Goal: Information Seeking & Learning: Learn about a topic

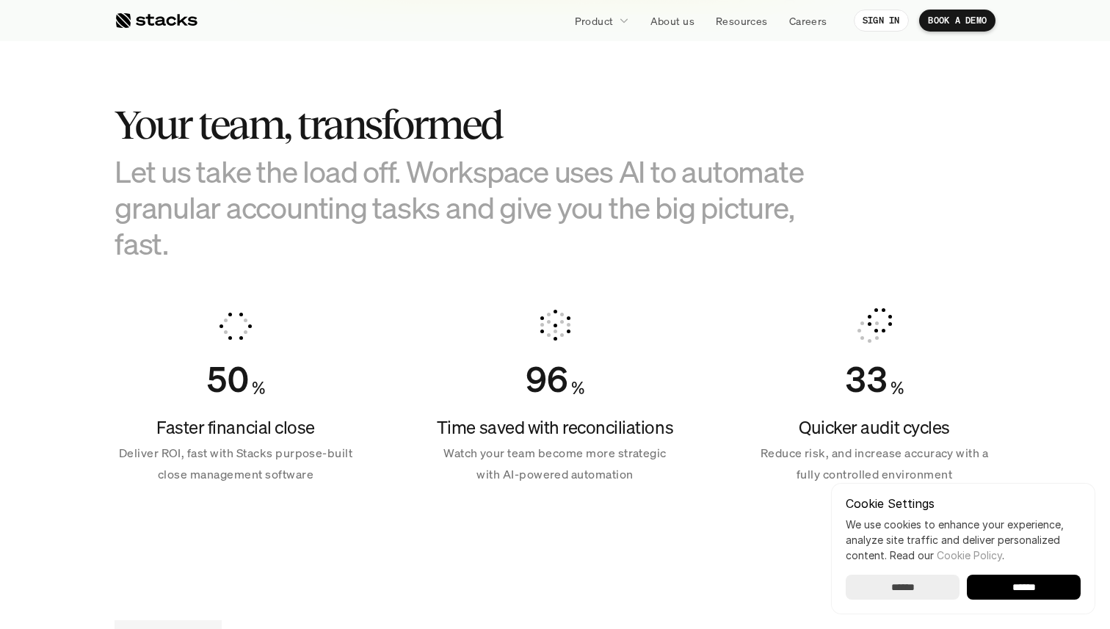
scroll to position [878, 0]
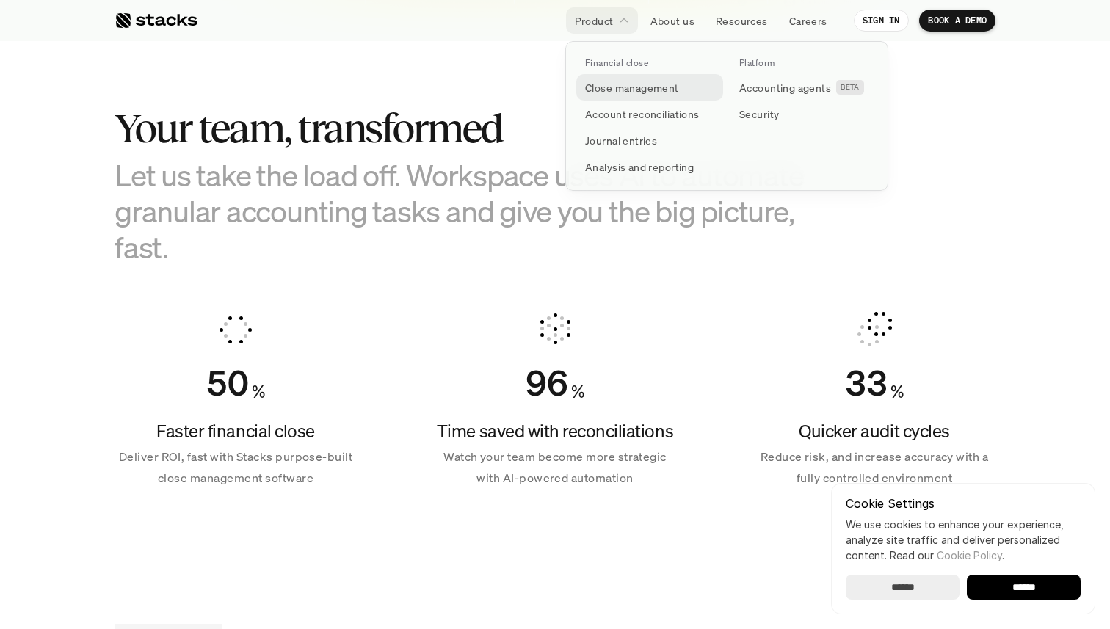
click at [611, 94] on p "Close management" at bounding box center [632, 87] width 94 height 15
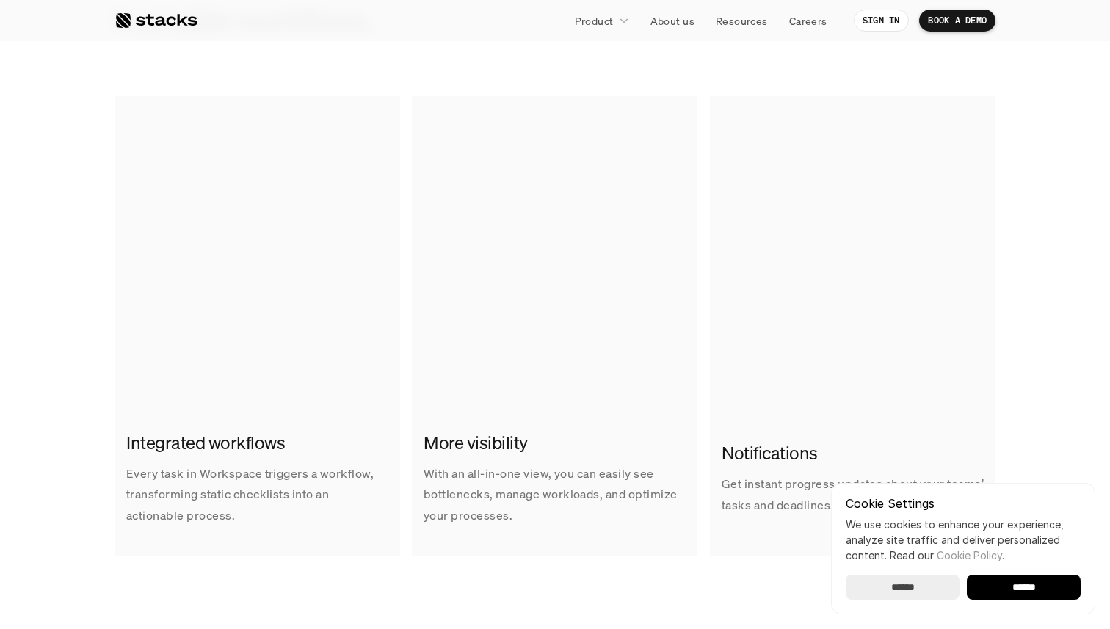
scroll to position [936, 0]
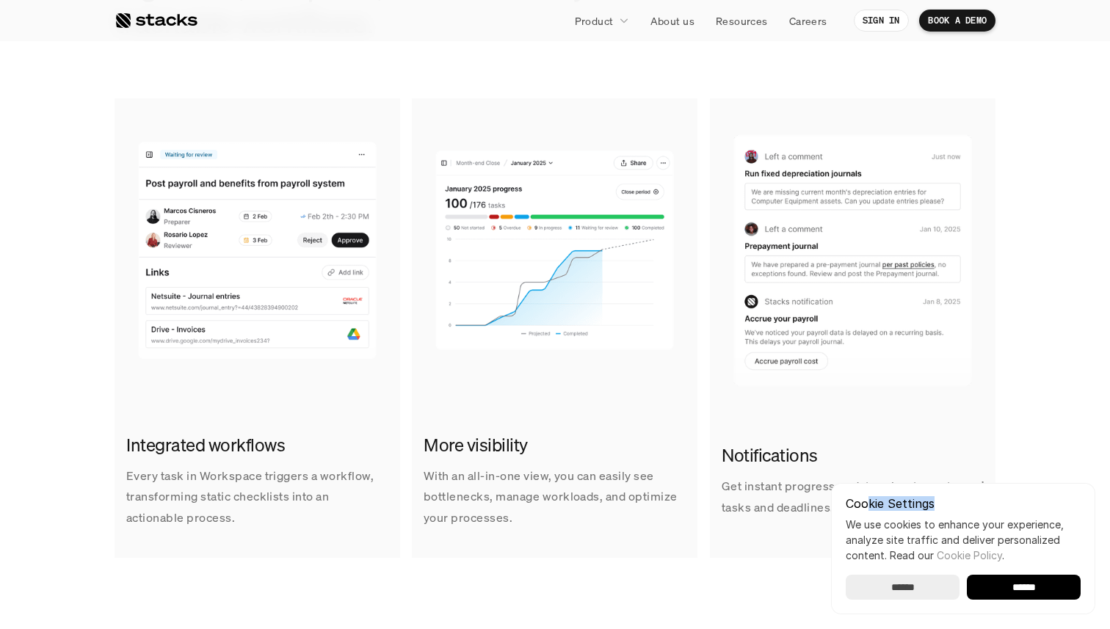
drag, startPoint x: 868, startPoint y: 507, endPoint x: 1085, endPoint y: 507, distance: 217.4
click at [1085, 507] on div "Cookie Settings We use cookies to enhance your experience, analyze site traffic…" at bounding box center [963, 548] width 264 height 131
click at [992, 366] on img at bounding box center [853, 256] width 286 height 294
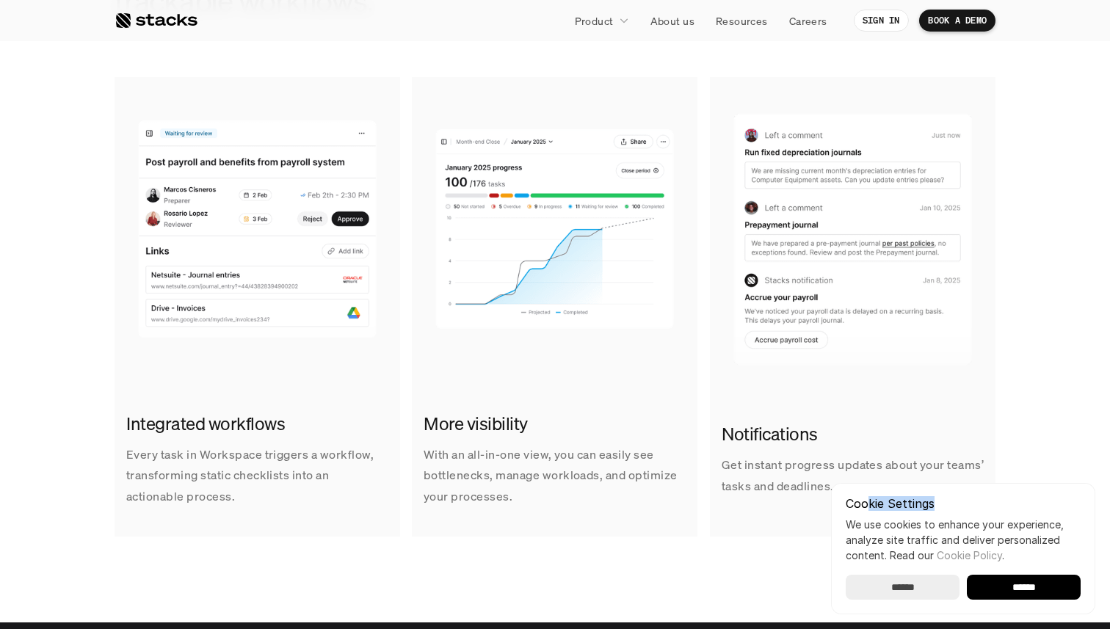
scroll to position [955, 0]
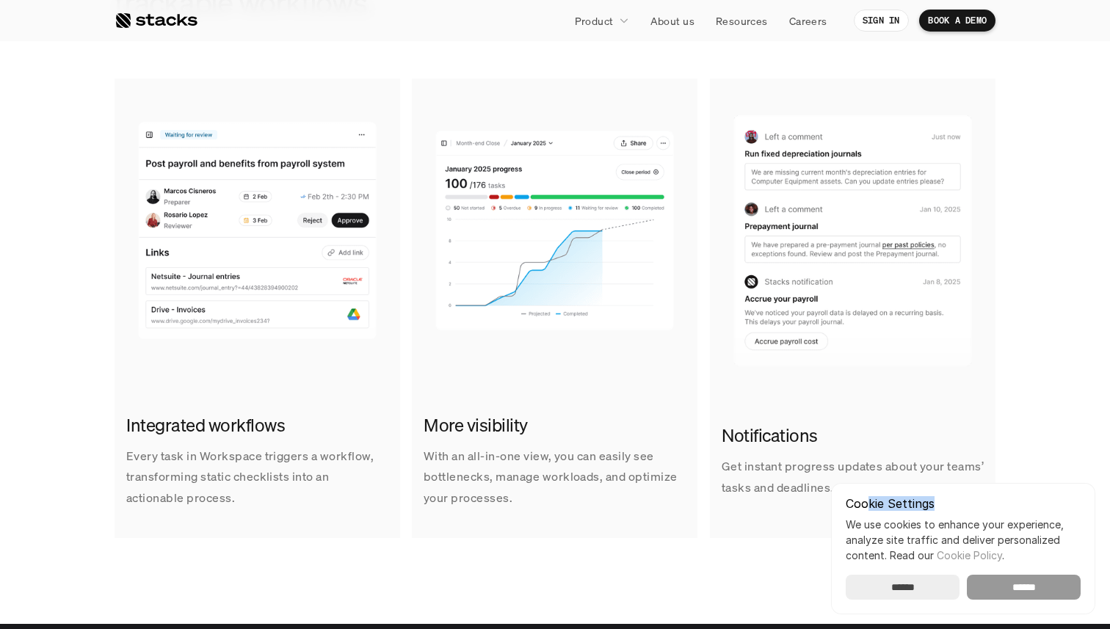
click at [1003, 581] on input "******" at bounding box center [1024, 587] width 114 height 25
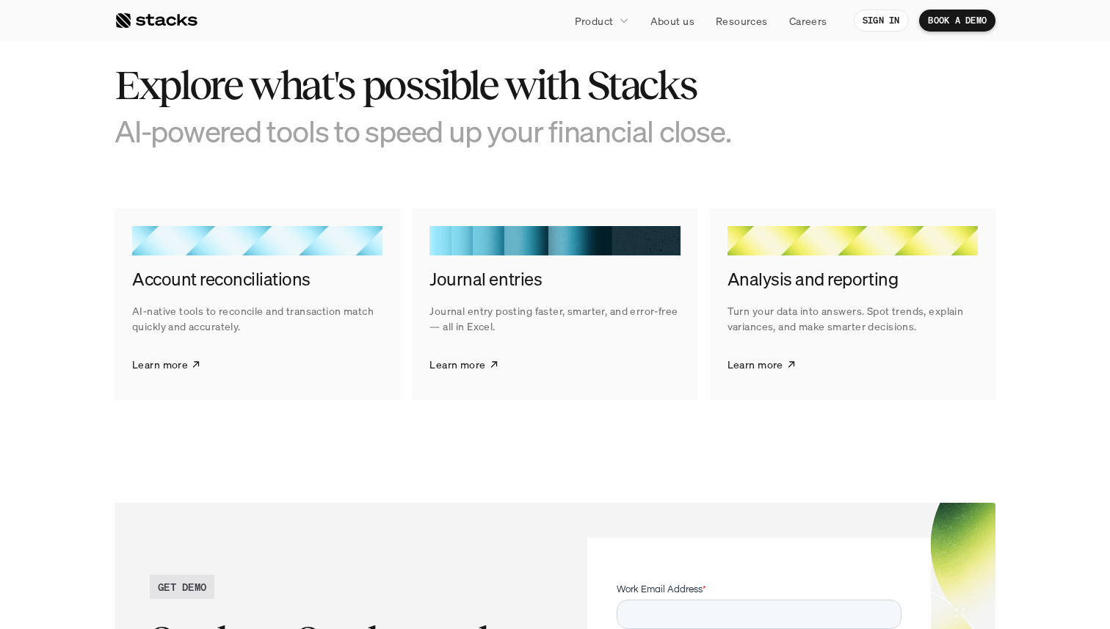
scroll to position [2294, 0]
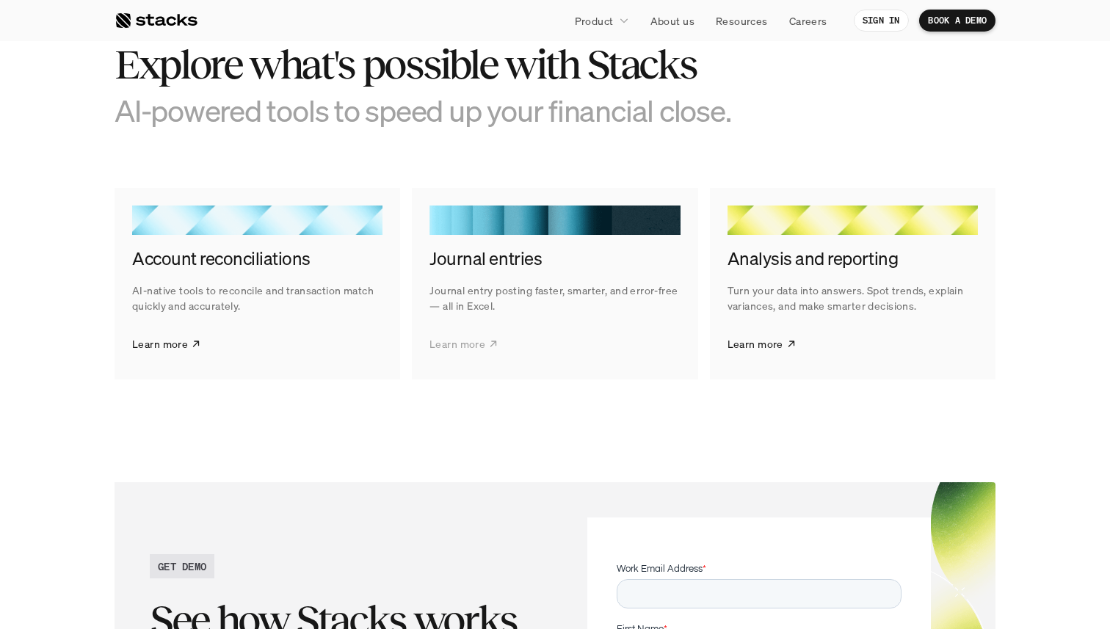
click at [486, 347] on link "Learn more" at bounding box center [464, 343] width 69 height 37
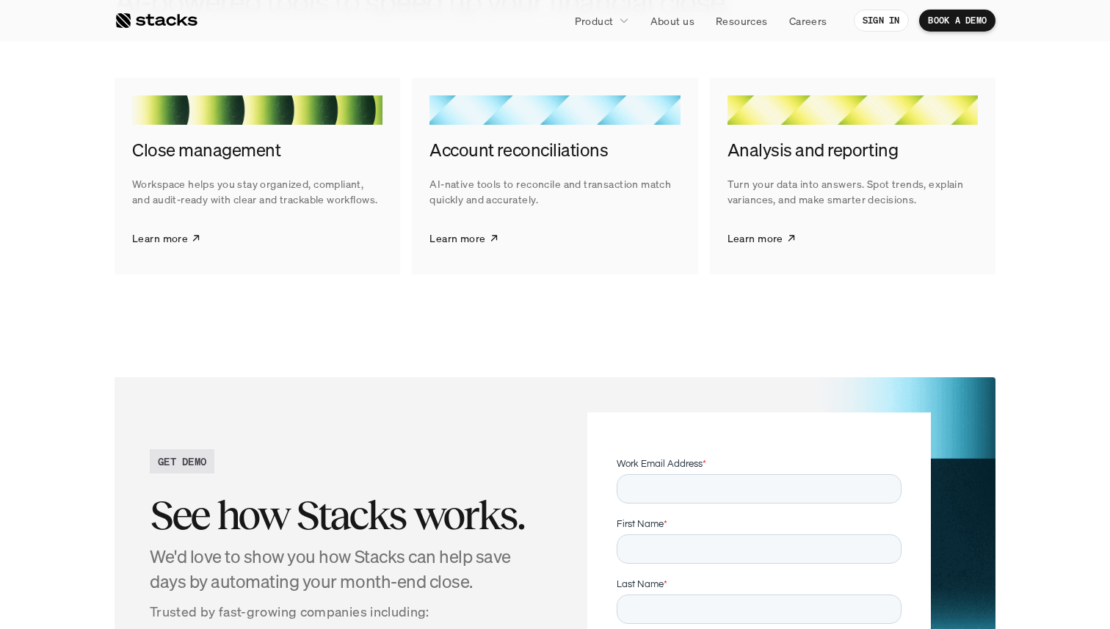
scroll to position [2245, 0]
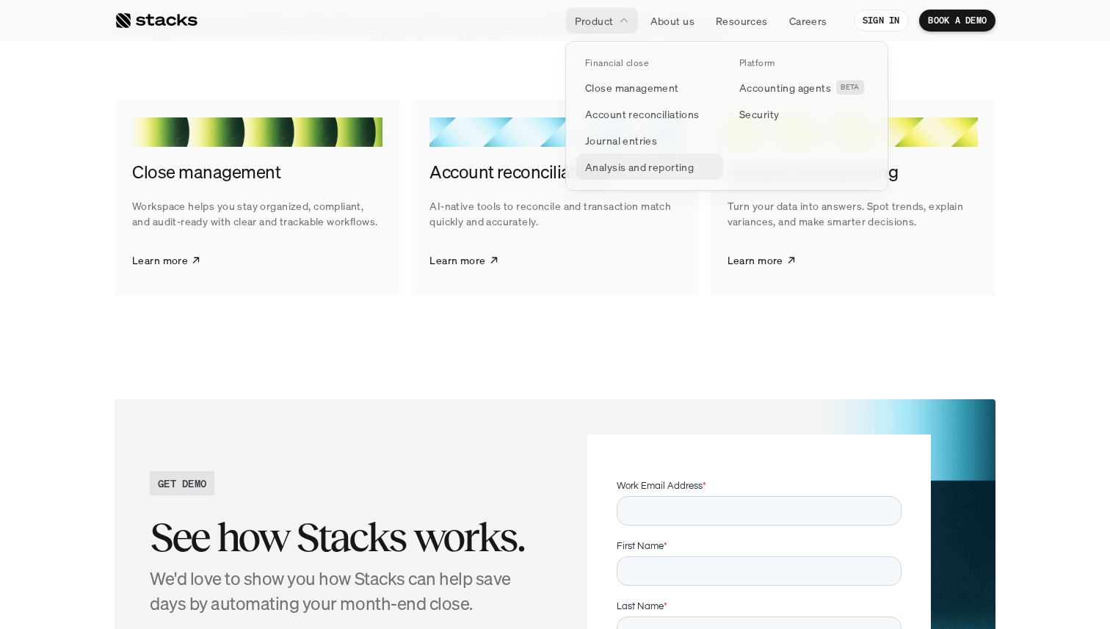
click at [613, 170] on p "Analysis and reporting" at bounding box center [639, 166] width 109 height 15
